Goal: Find specific page/section: Find specific page/section

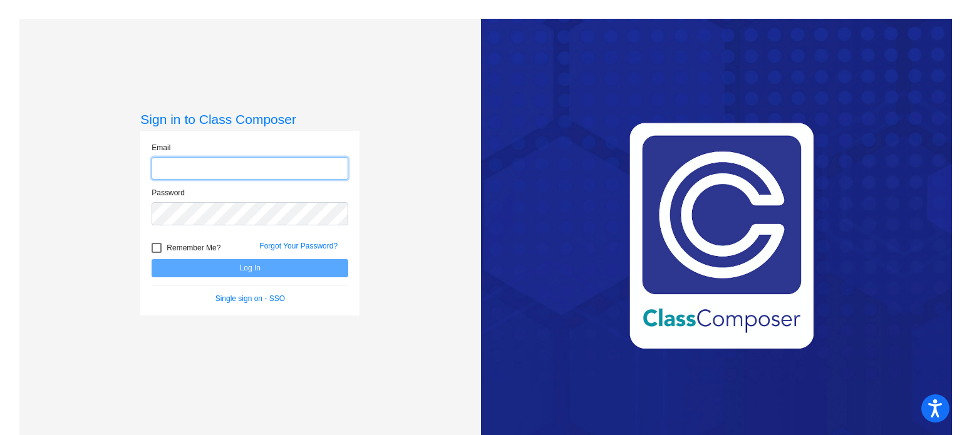
type input "[EMAIL_ADDRESS][DOMAIN_NAME]"
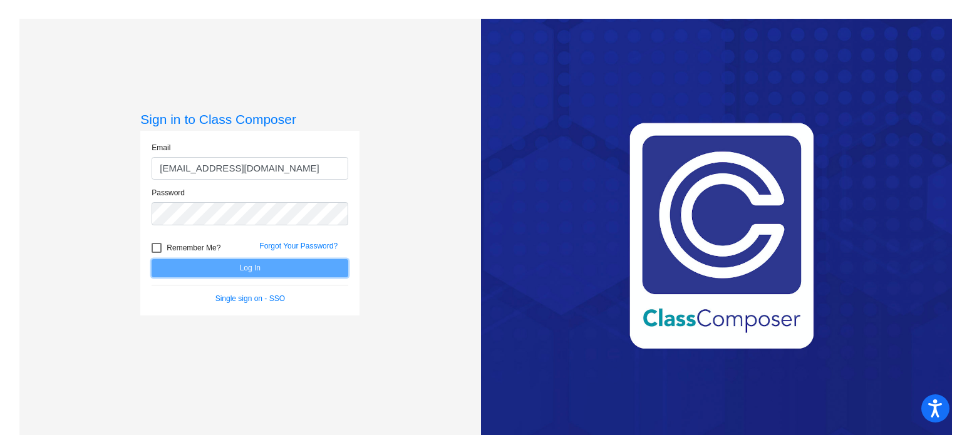
click at [249, 269] on button "Log In" at bounding box center [250, 268] width 197 height 18
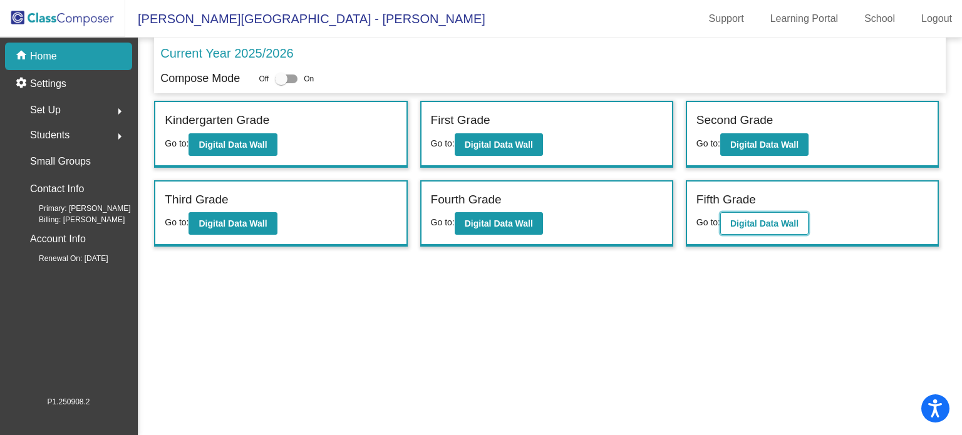
click at [766, 219] on b "Digital Data Wall" at bounding box center [764, 224] width 68 height 10
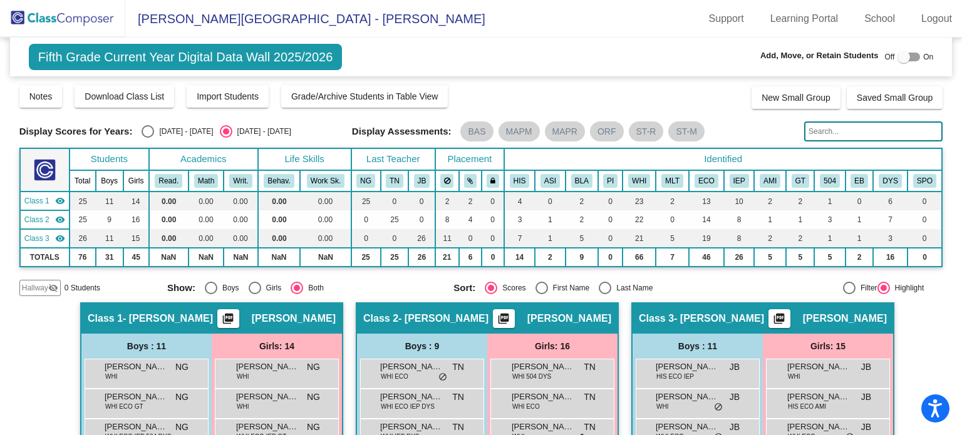
click at [840, 132] on input "text" at bounding box center [873, 131] width 138 height 20
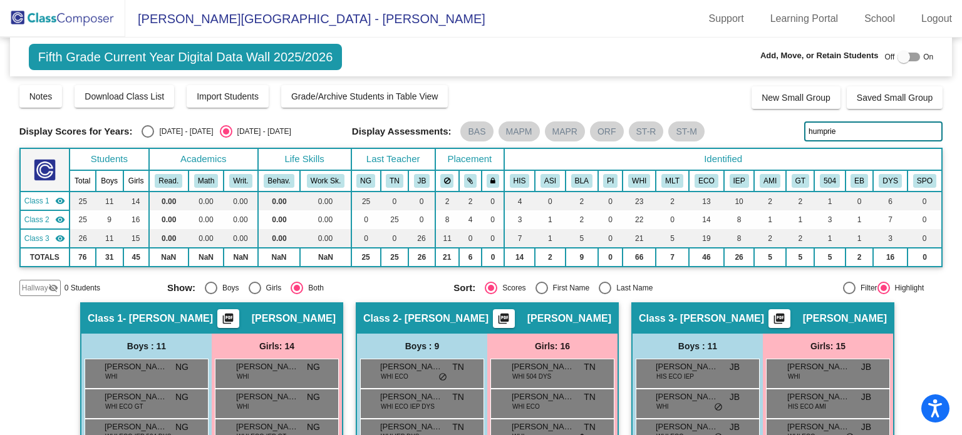
type input "humprie"
drag, startPoint x: 959, startPoint y: 297, endPoint x: 933, endPoint y: 348, distance: 57.1
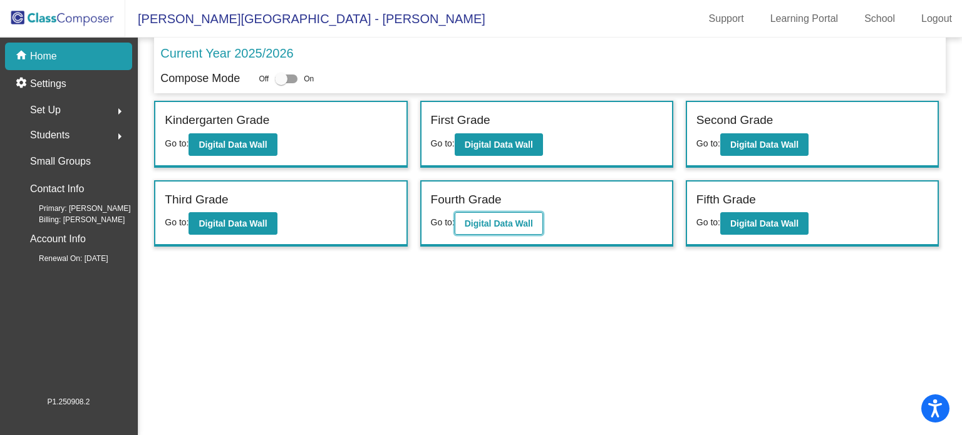
click at [511, 230] on button "Digital Data Wall" at bounding box center [499, 223] width 88 height 23
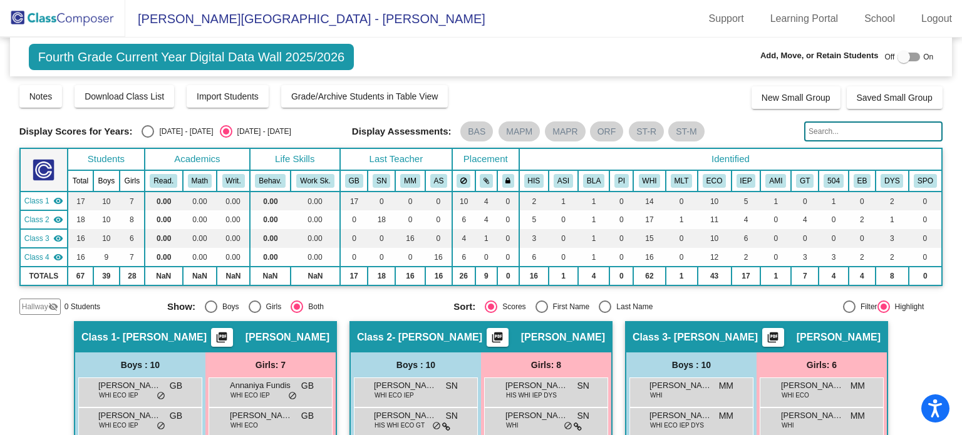
click at [822, 136] on input "text" at bounding box center [873, 131] width 138 height 20
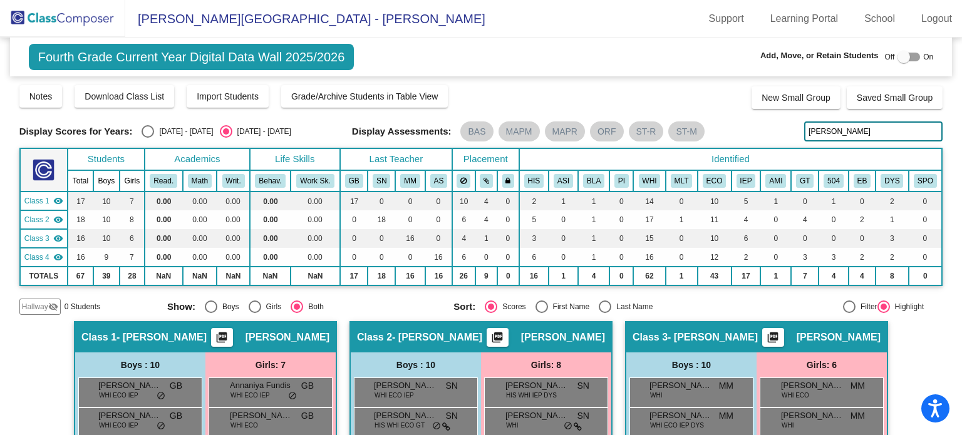
type input "humpries"
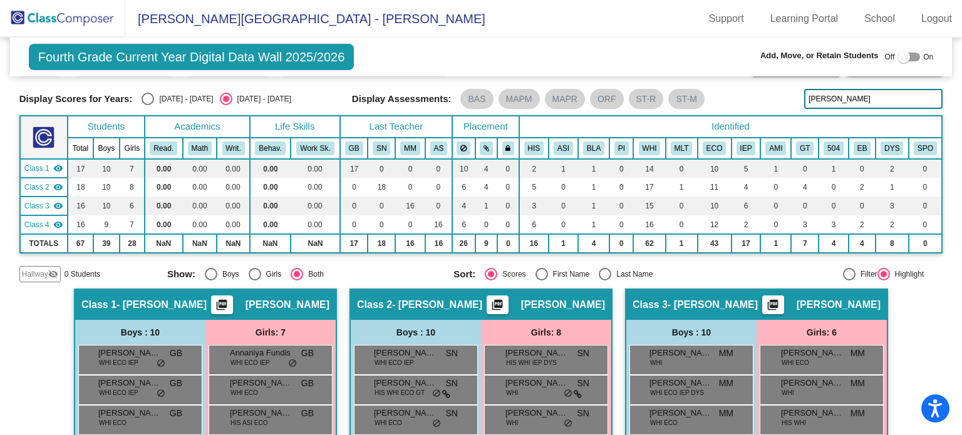
scroll to position [30, 0]
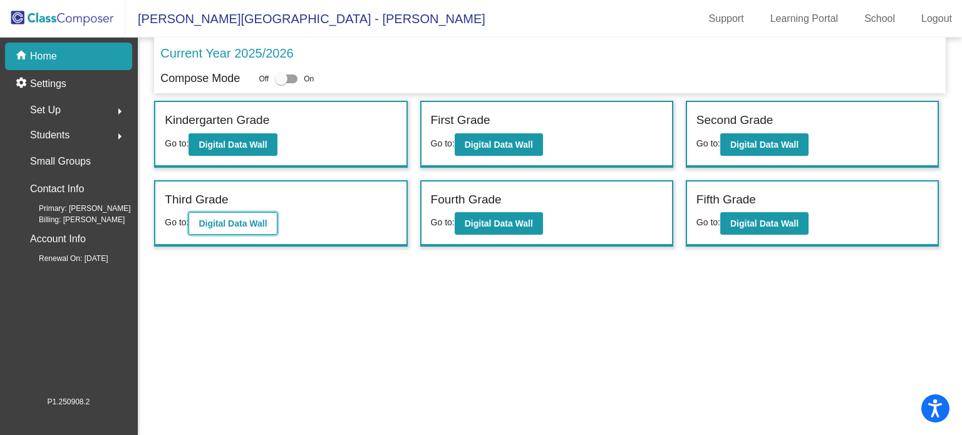
click at [231, 223] on b "Digital Data Wall" at bounding box center [233, 224] width 68 height 10
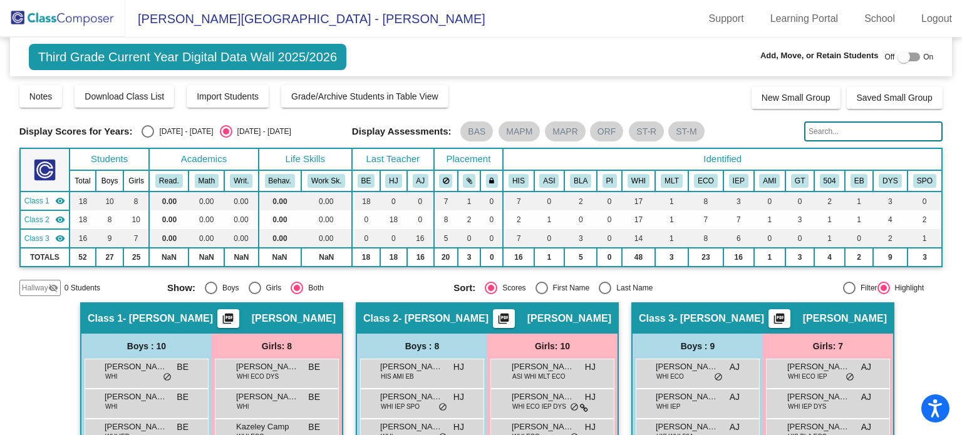
click at [832, 137] on input "text" at bounding box center [873, 131] width 138 height 20
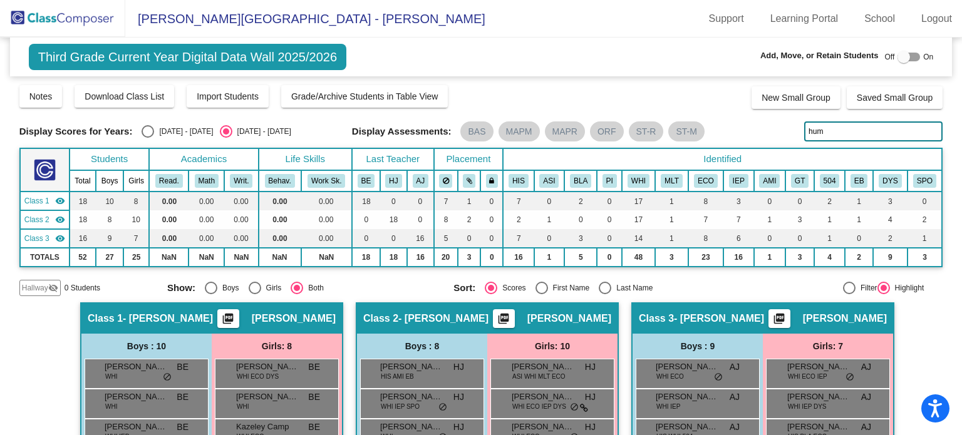
type input "hump"
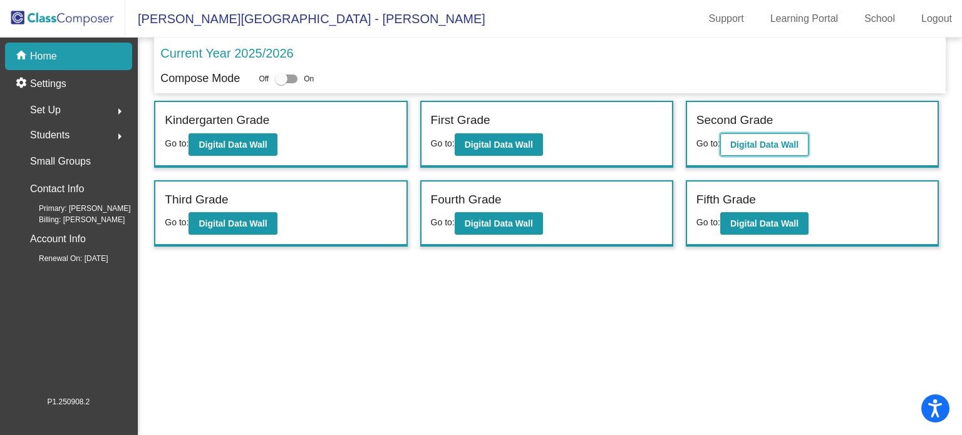
click at [798, 146] on b "Digital Data Wall" at bounding box center [764, 145] width 68 height 10
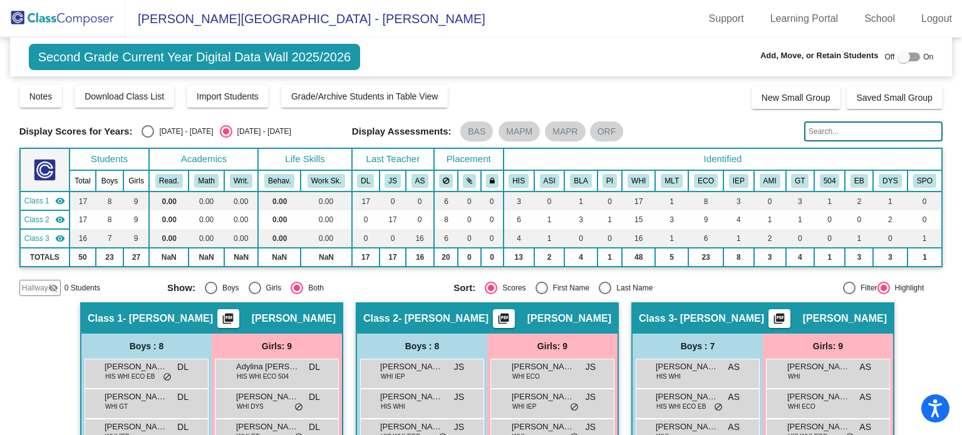
click at [834, 132] on input "text" at bounding box center [873, 131] width 138 height 20
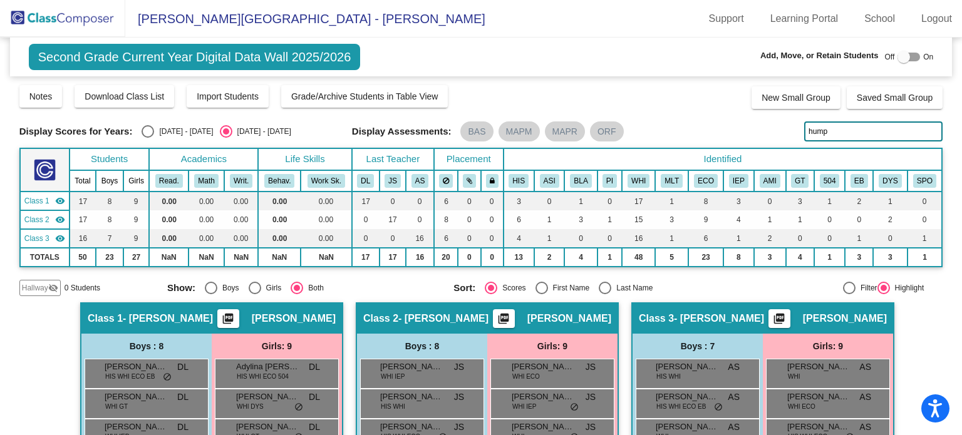
scroll to position [212, 0]
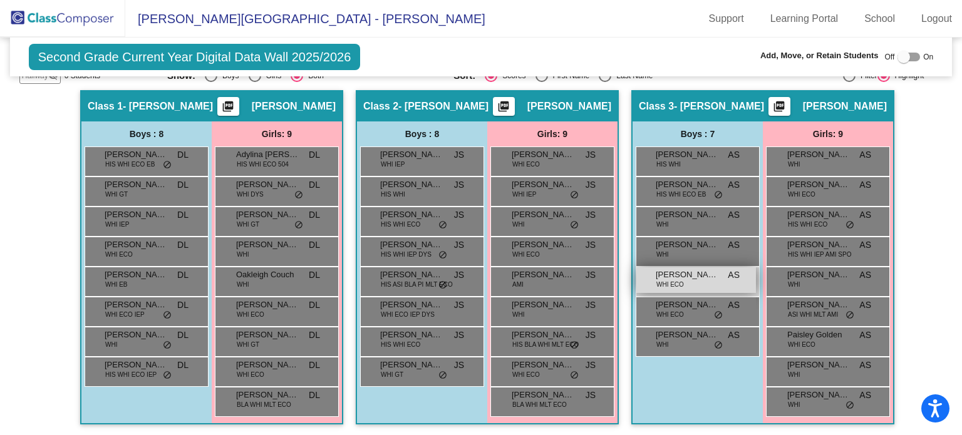
type input "hump"
click at [686, 279] on div "Hayden Humphrey WHI ECO AS lock do_not_disturb_alt" at bounding box center [696, 280] width 120 height 26
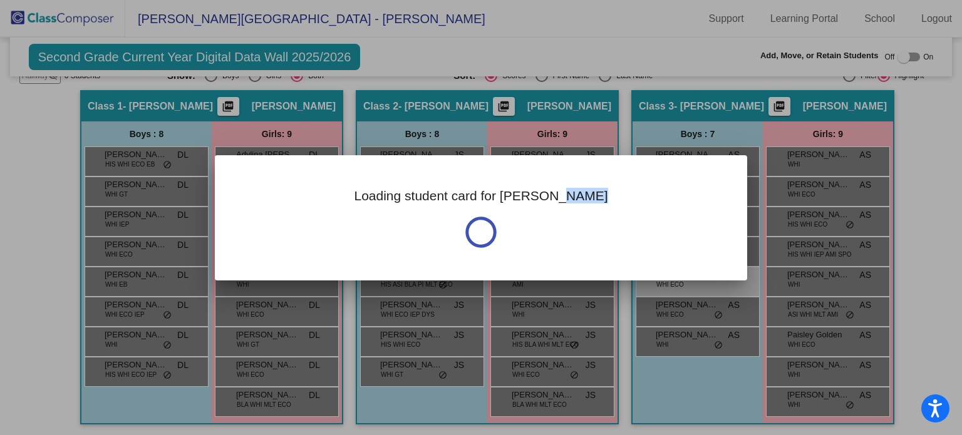
click at [686, 279] on div "Loading student card for Hayden" at bounding box center [481, 217] width 532 height 125
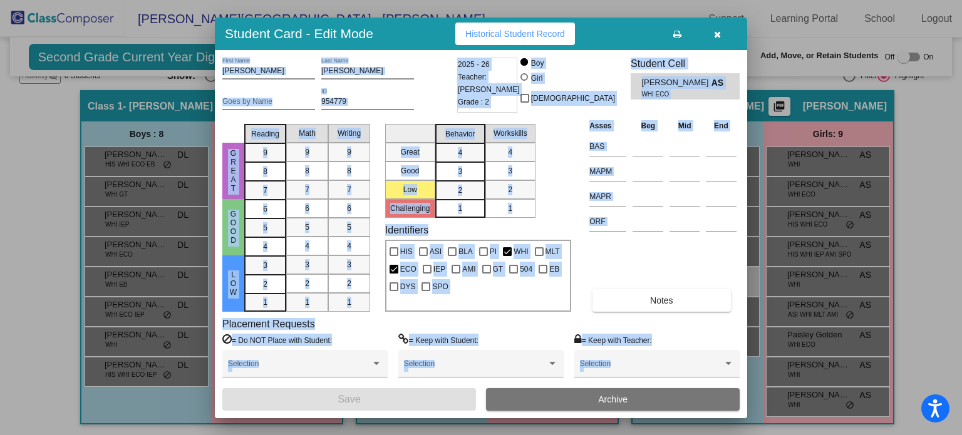
click at [526, 329] on div "Placement Requests = Do NOT Place with Student: Selection = Keep with Student: …" at bounding box center [480, 353] width 517 height 70
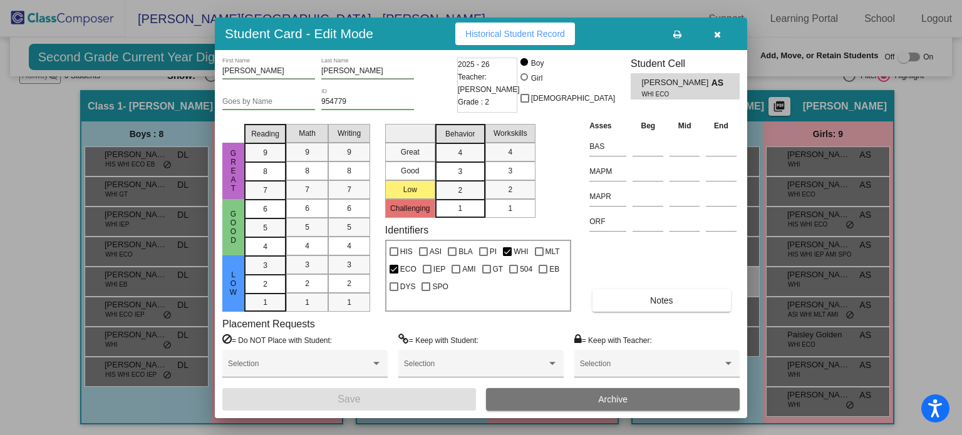
click at [716, 29] on span "button" at bounding box center [717, 34] width 7 height 10
